Goal: Information Seeking & Learning: Learn about a topic

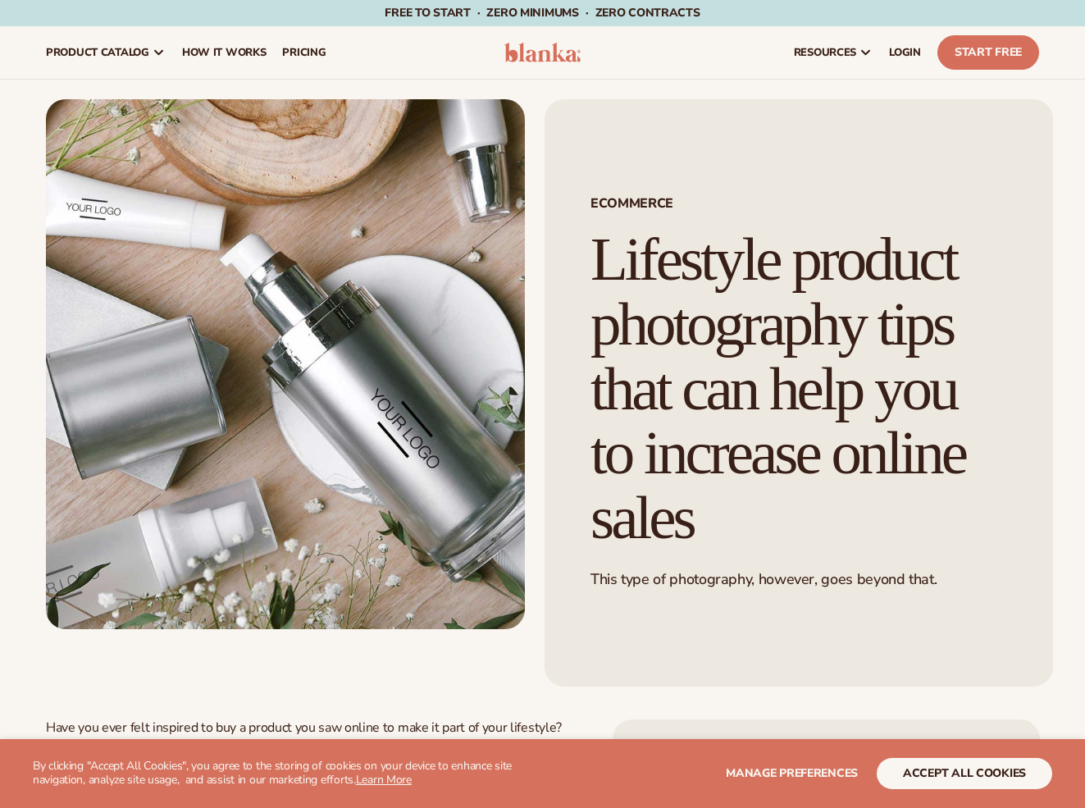
click at [316, 344] on img at bounding box center [285, 364] width 479 height 530
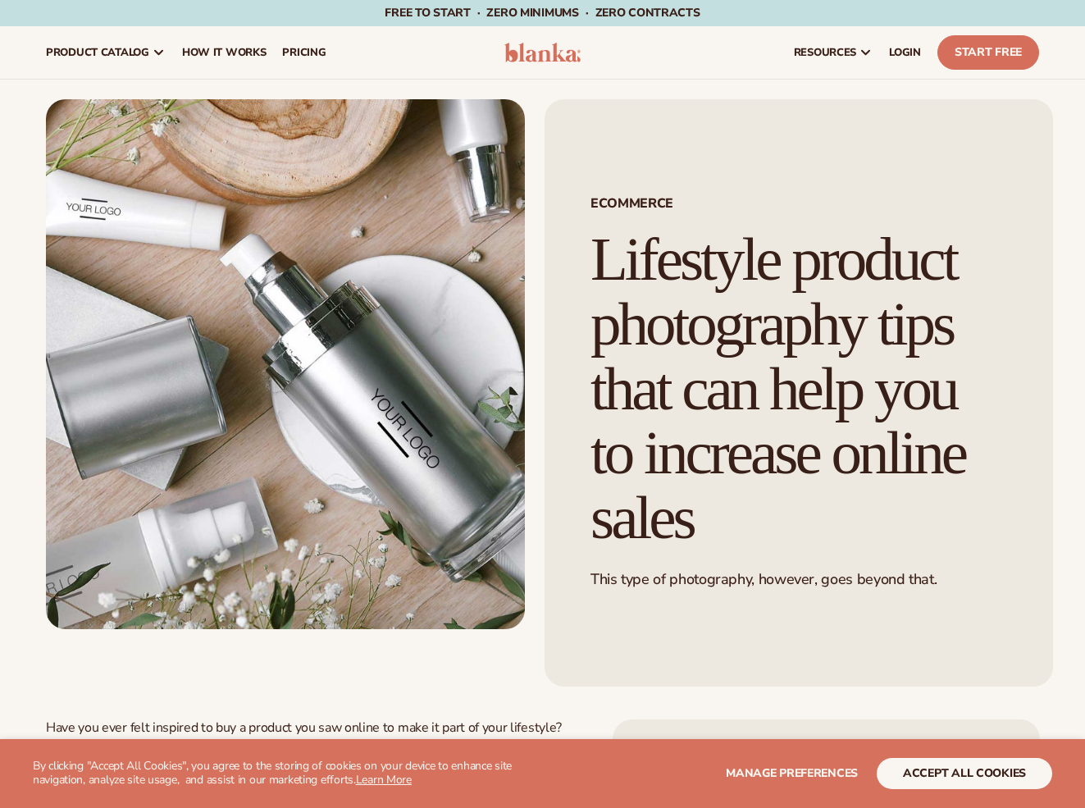
click at [316, 344] on img at bounding box center [285, 364] width 479 height 530
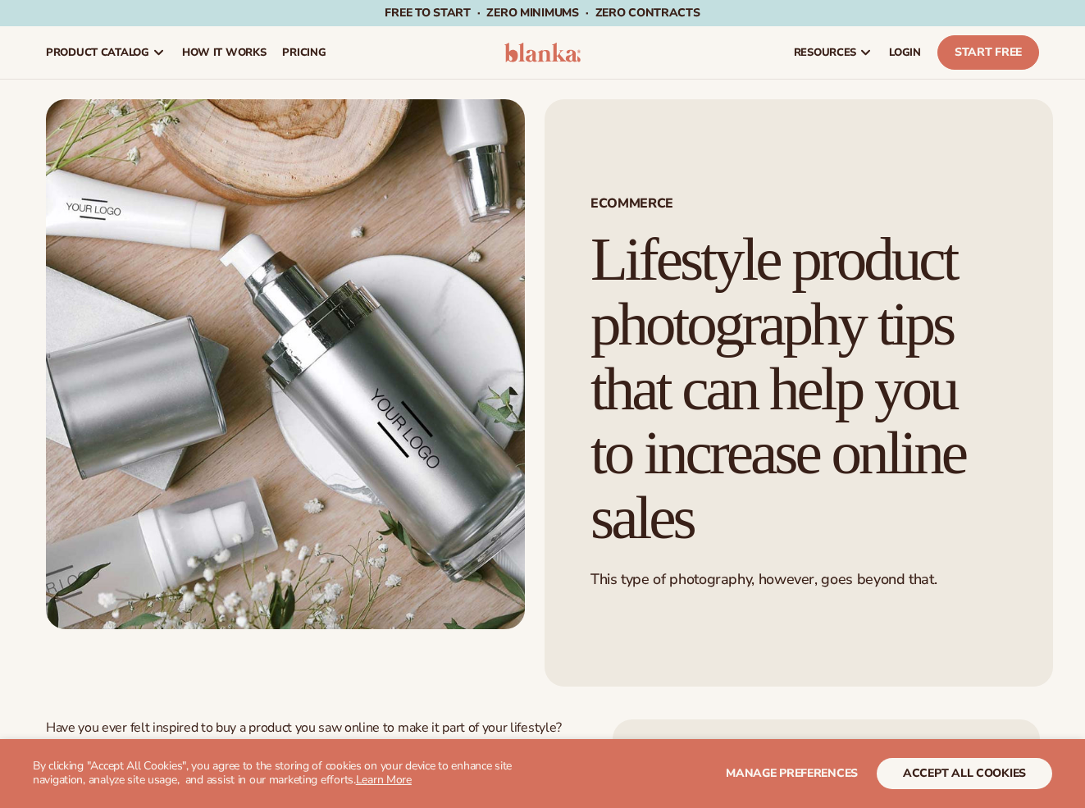
click at [349, 267] on img at bounding box center [285, 364] width 479 height 530
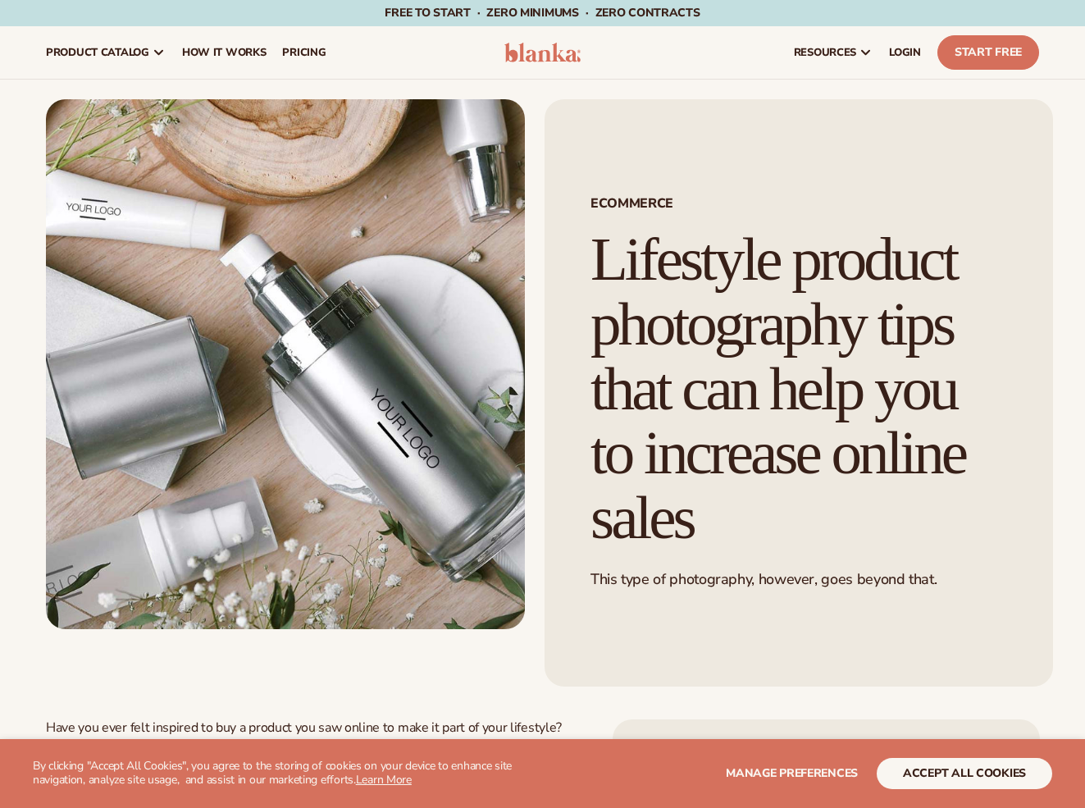
click at [349, 266] on img at bounding box center [285, 364] width 479 height 530
click at [357, 43] on nav "product catalog Private label products The Lab by Blanka" at bounding box center [263, 52] width 450 height 52
click at [359, 0] on html "WE USE COOKIES By clicking "Accept All Cookies", you agree to the storing of co…" at bounding box center [542, 404] width 1085 height 808
